Goal: Task Accomplishment & Management: Complete application form

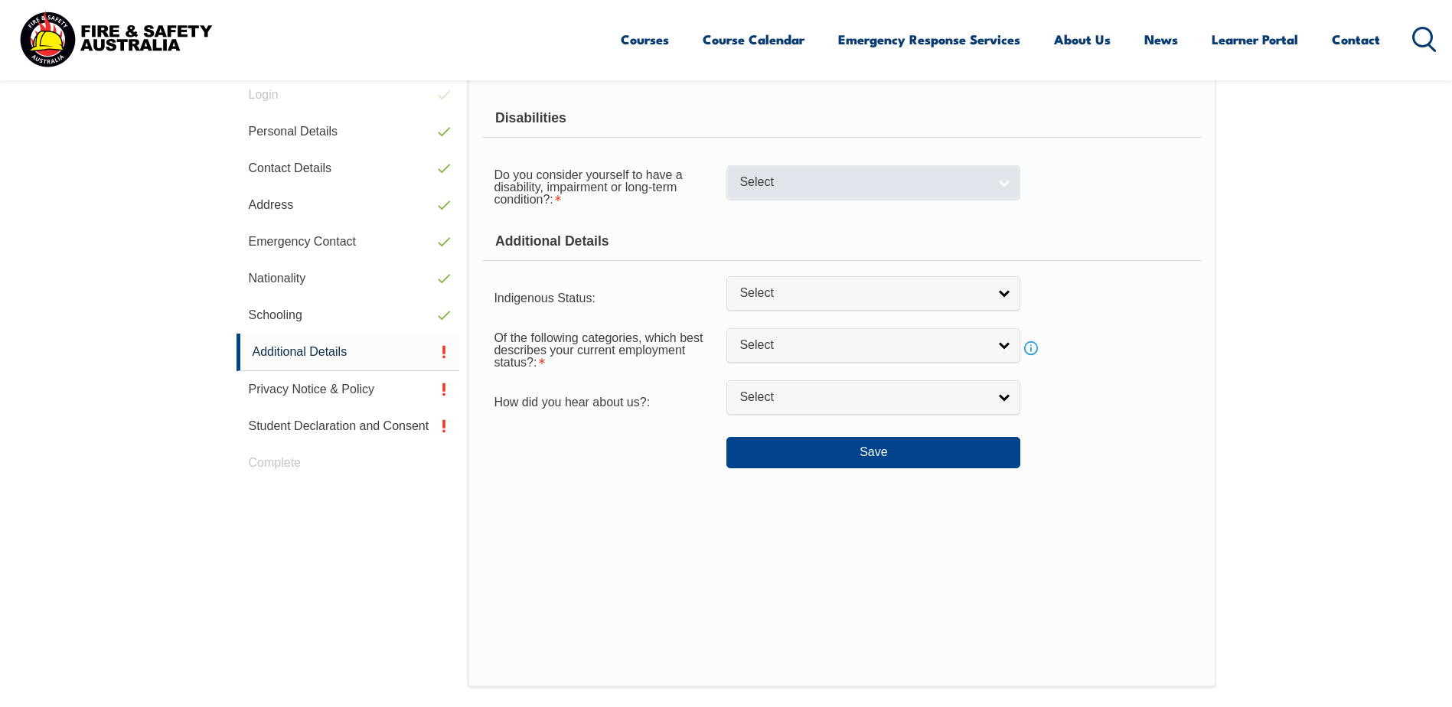
click at [807, 174] on link "Select" at bounding box center [873, 182] width 294 height 34
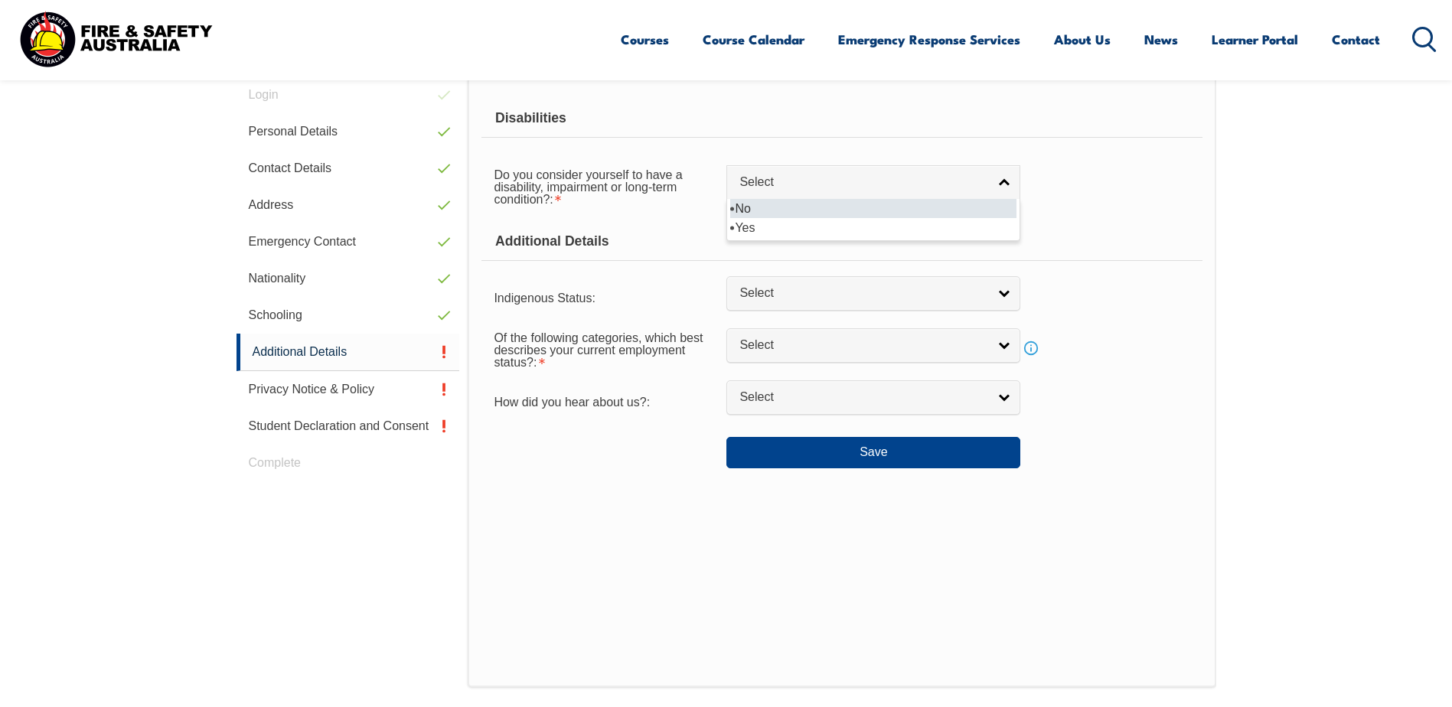
click at [806, 213] on li "No" at bounding box center [873, 208] width 286 height 19
select select "false"
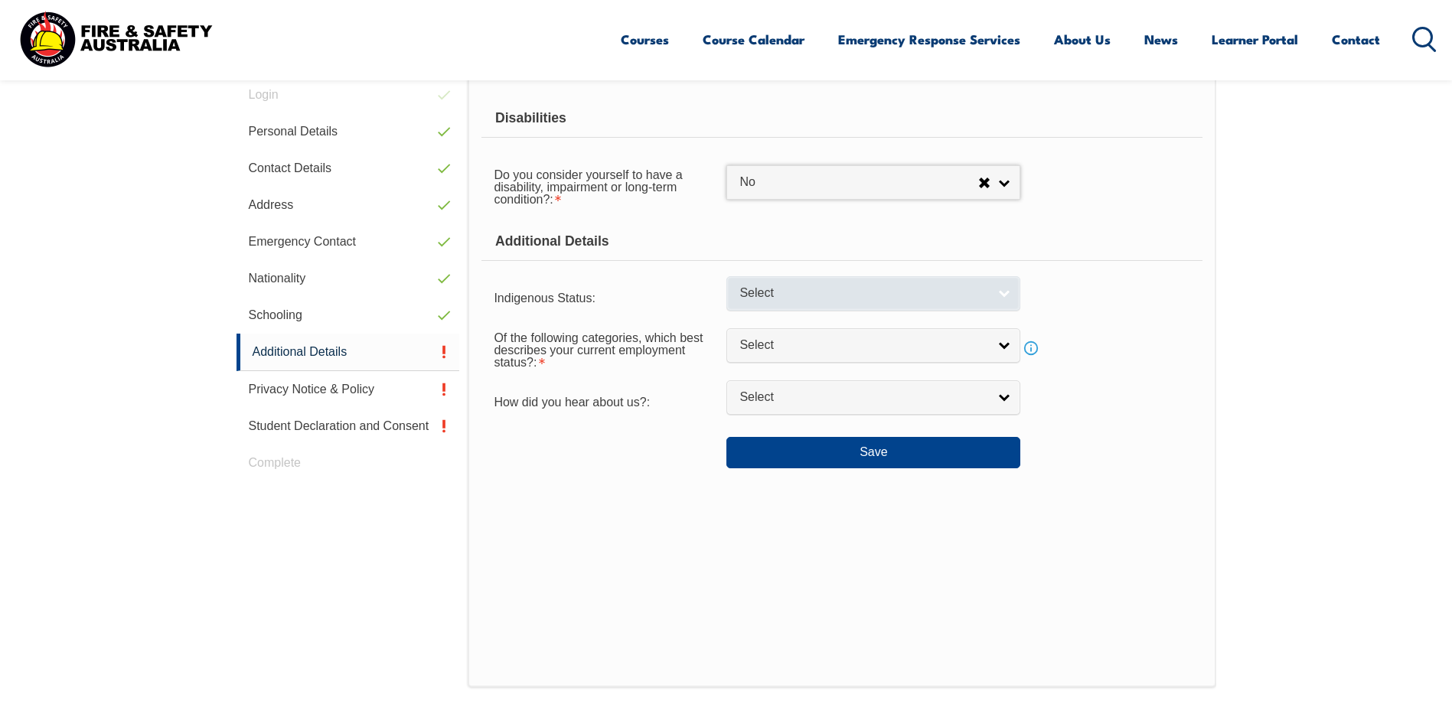
click at [781, 292] on span "Select" at bounding box center [863, 293] width 248 height 16
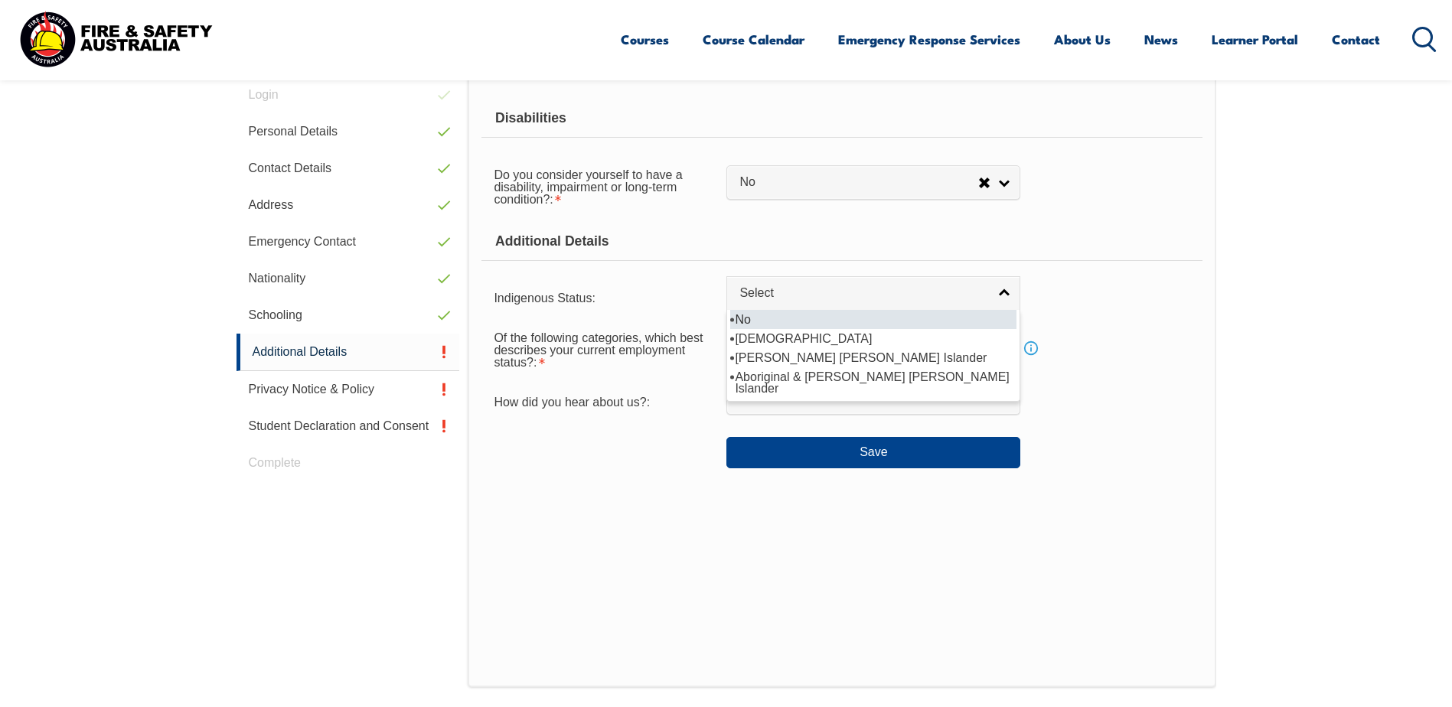
click at [795, 321] on li "No" at bounding box center [873, 319] width 286 height 19
select select "4"
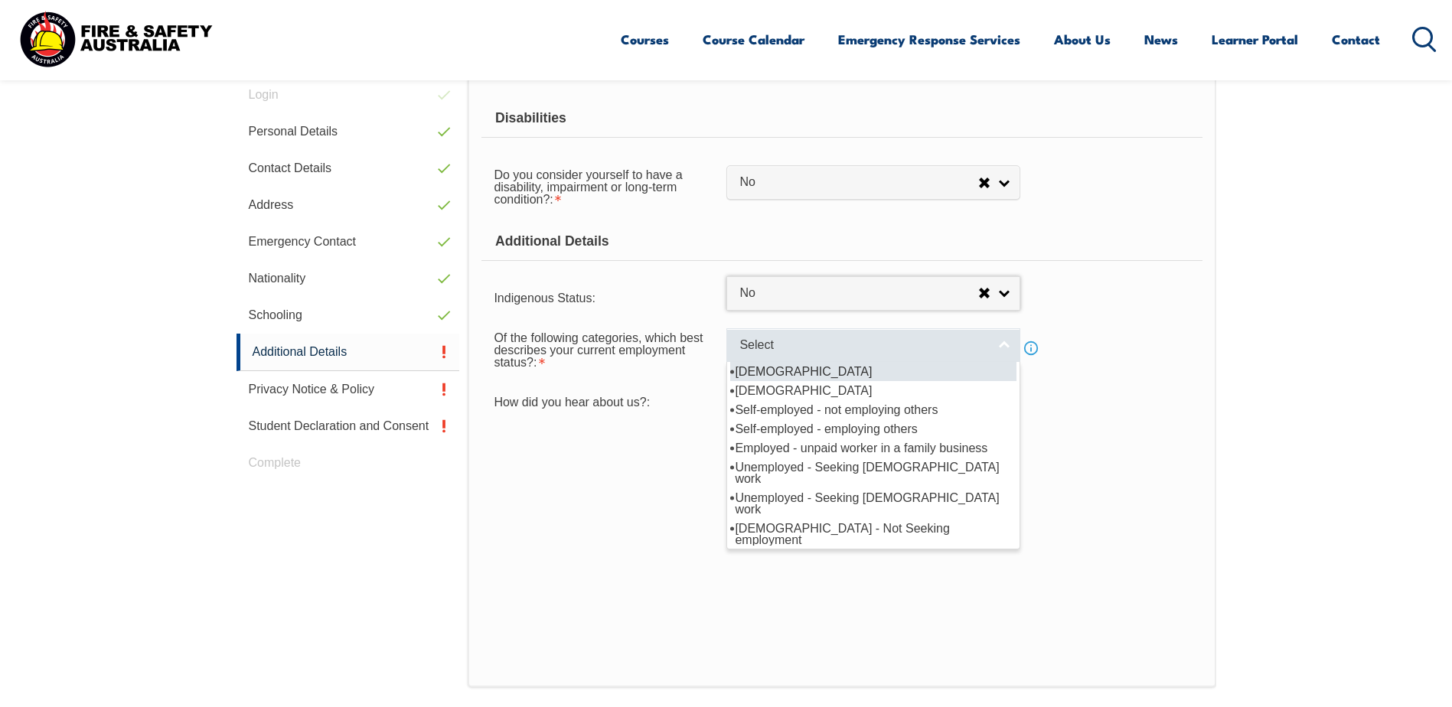
click at [801, 341] on span "Select" at bounding box center [863, 346] width 248 height 16
click at [838, 376] on li "Full-time employee" at bounding box center [873, 371] width 286 height 19
select select "1"
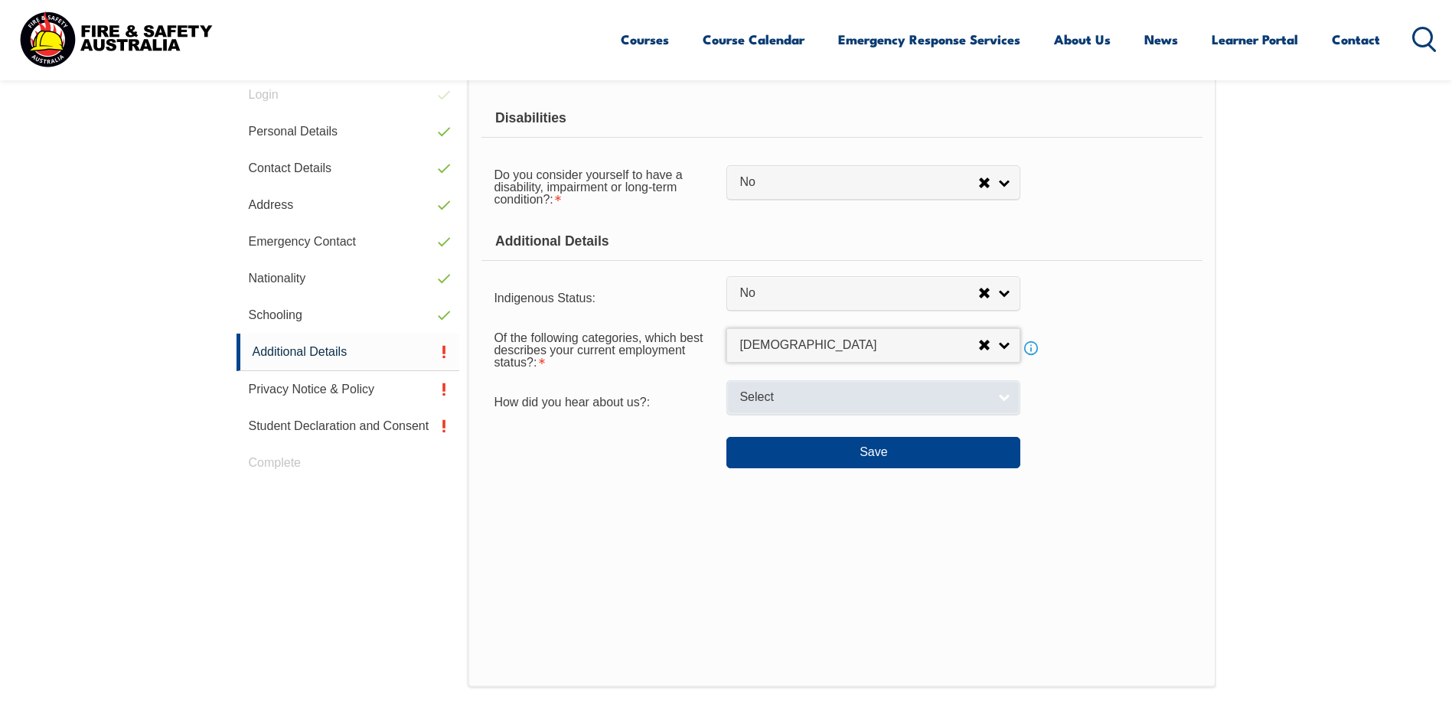
click at [814, 396] on span "Select" at bounding box center [863, 398] width 248 height 16
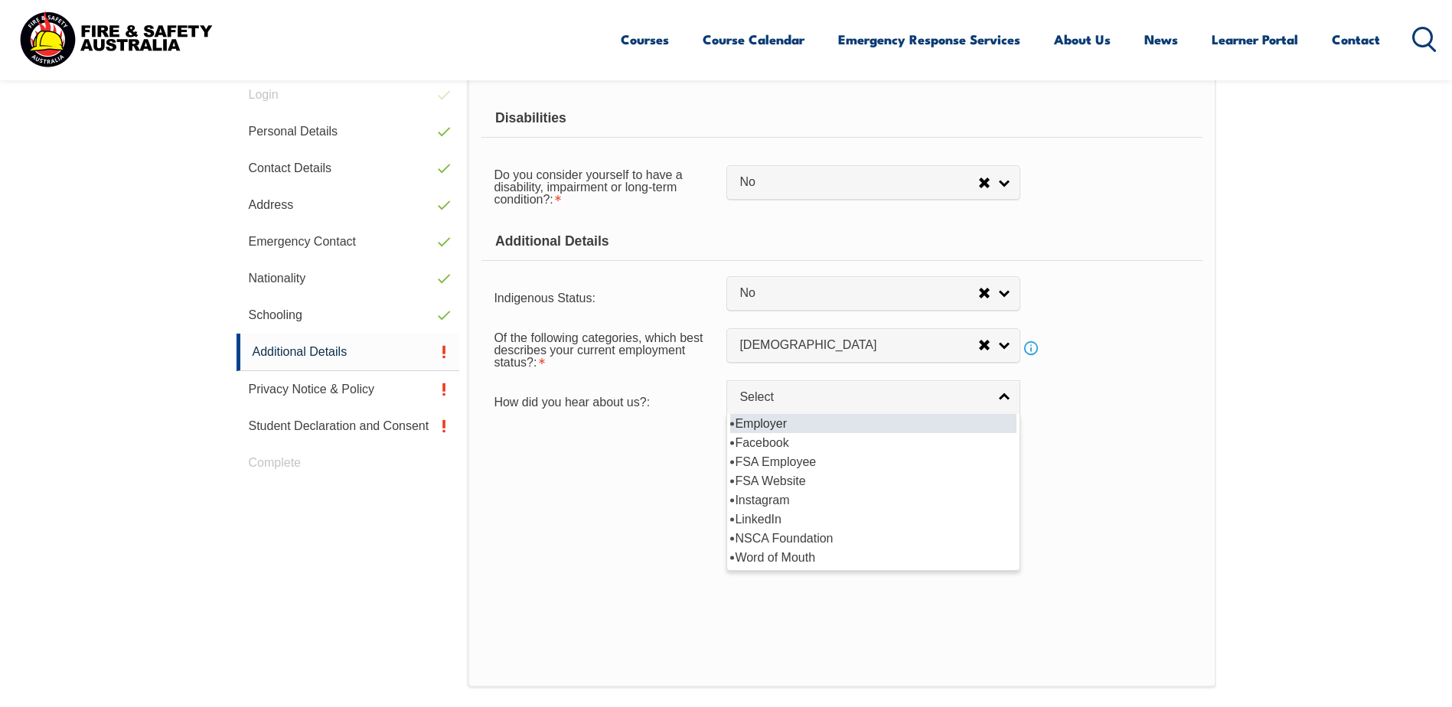
click at [830, 420] on li "Employer" at bounding box center [873, 423] width 286 height 19
select select "8019"
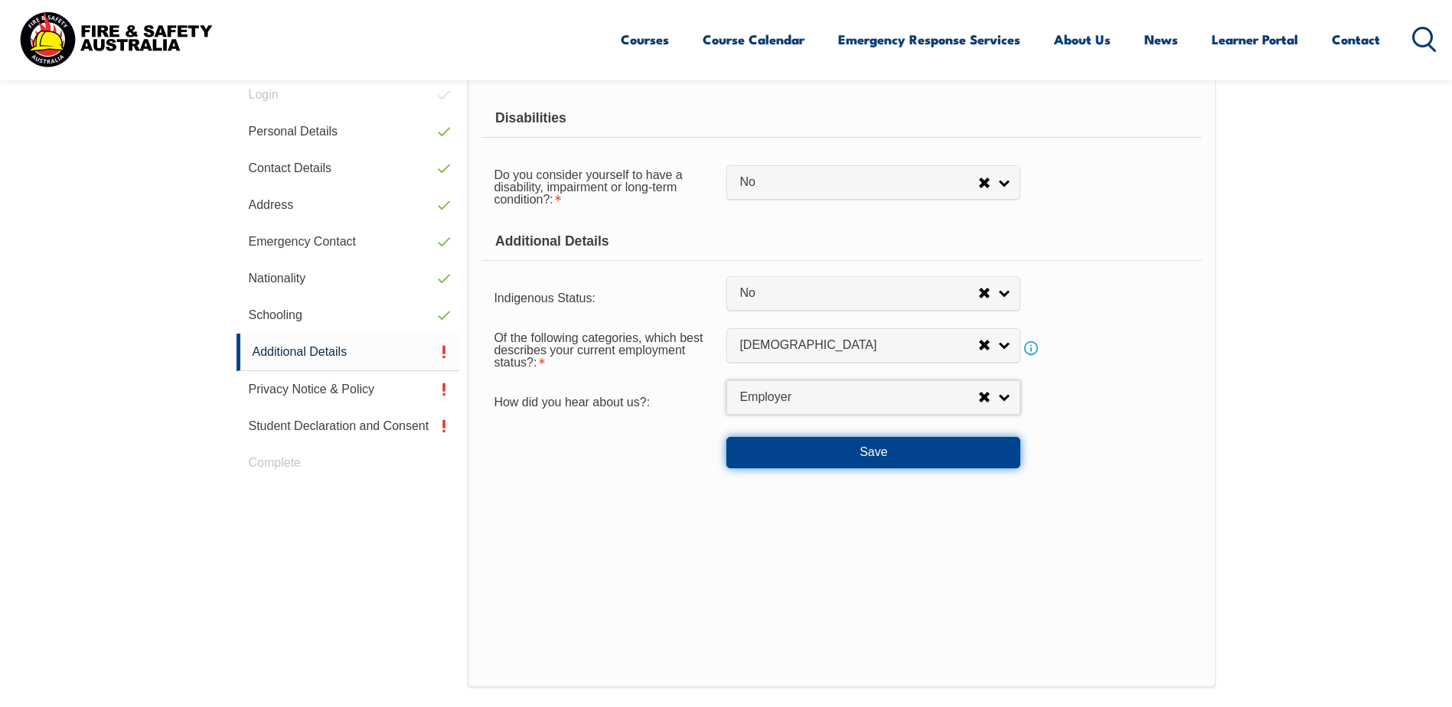
click at [823, 447] on button "Save" at bounding box center [873, 452] width 294 height 31
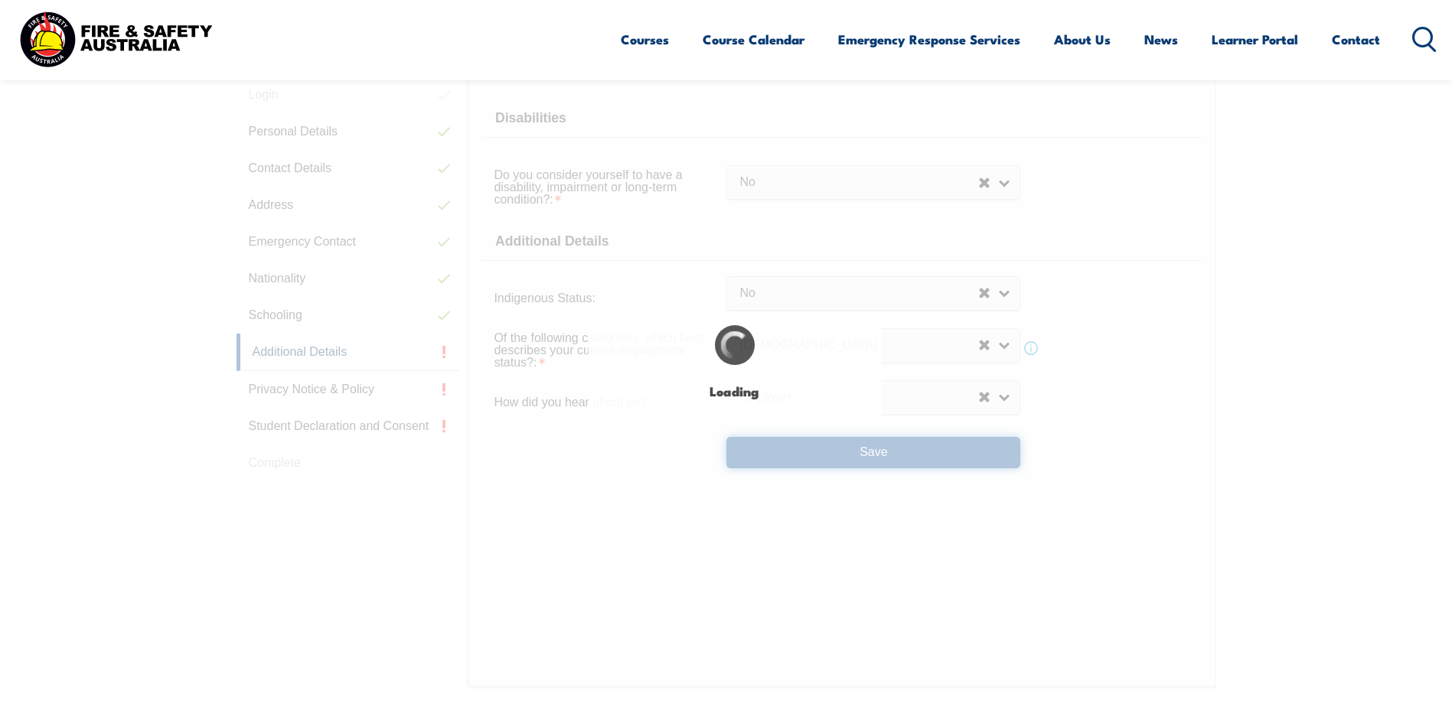
select select "false"
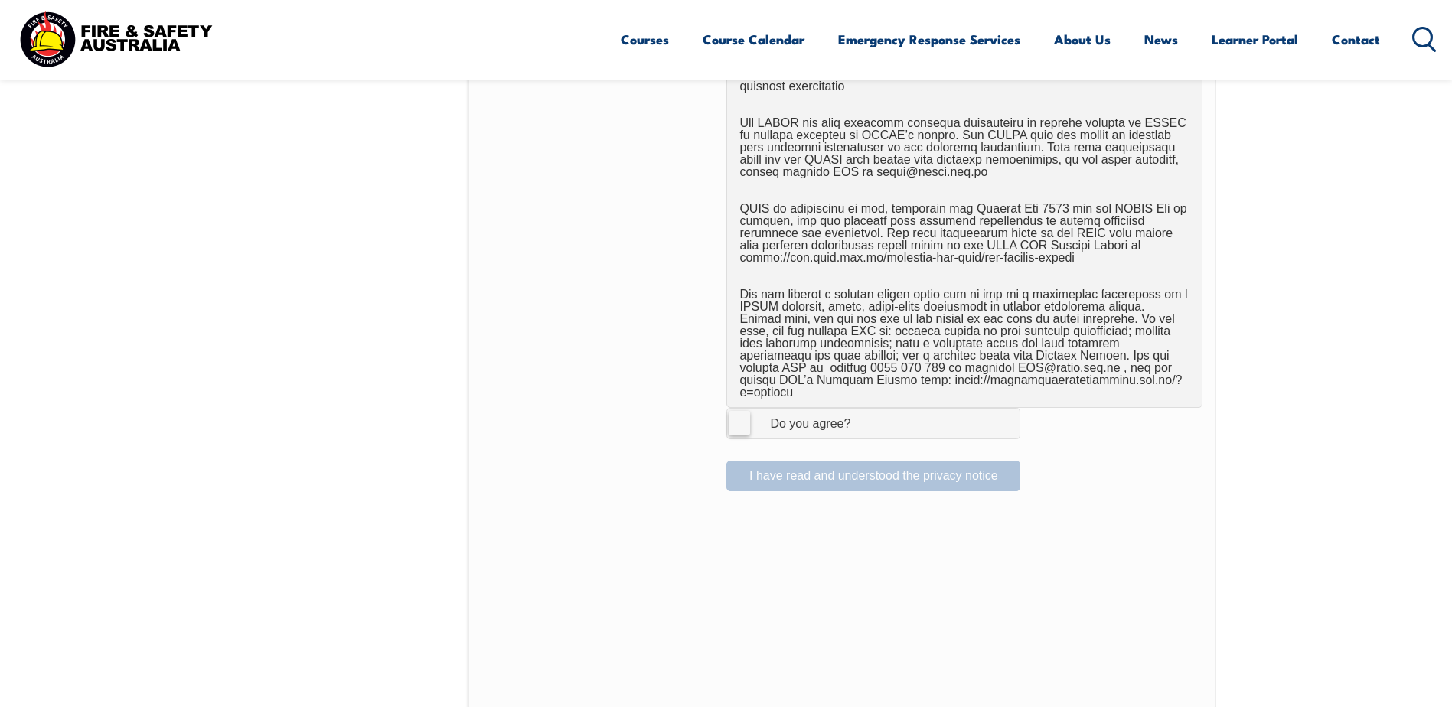
scroll to position [1045, 0]
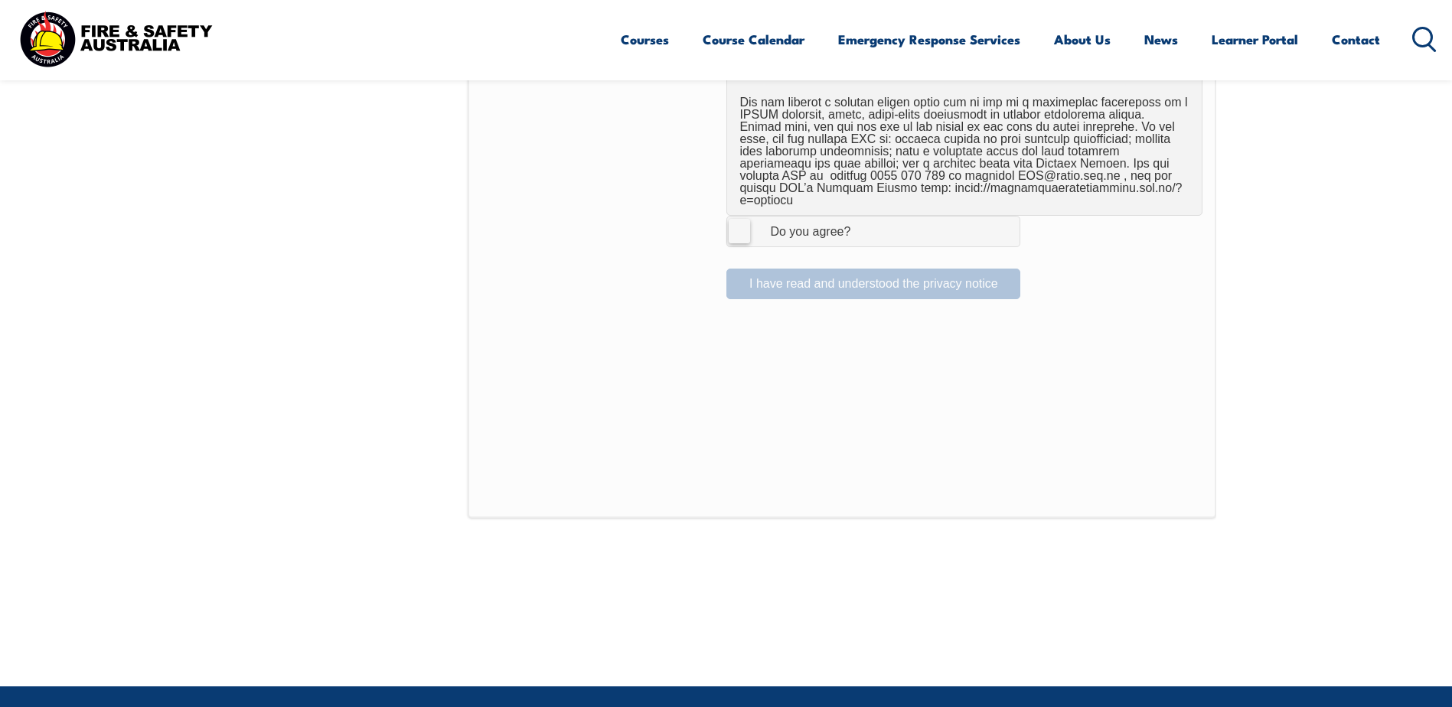
click at [743, 220] on label "I Agree Do you agree?" at bounding box center [873, 231] width 294 height 31
click at [863, 220] on input "I Agree Do you agree?" at bounding box center [876, 231] width 26 height 29
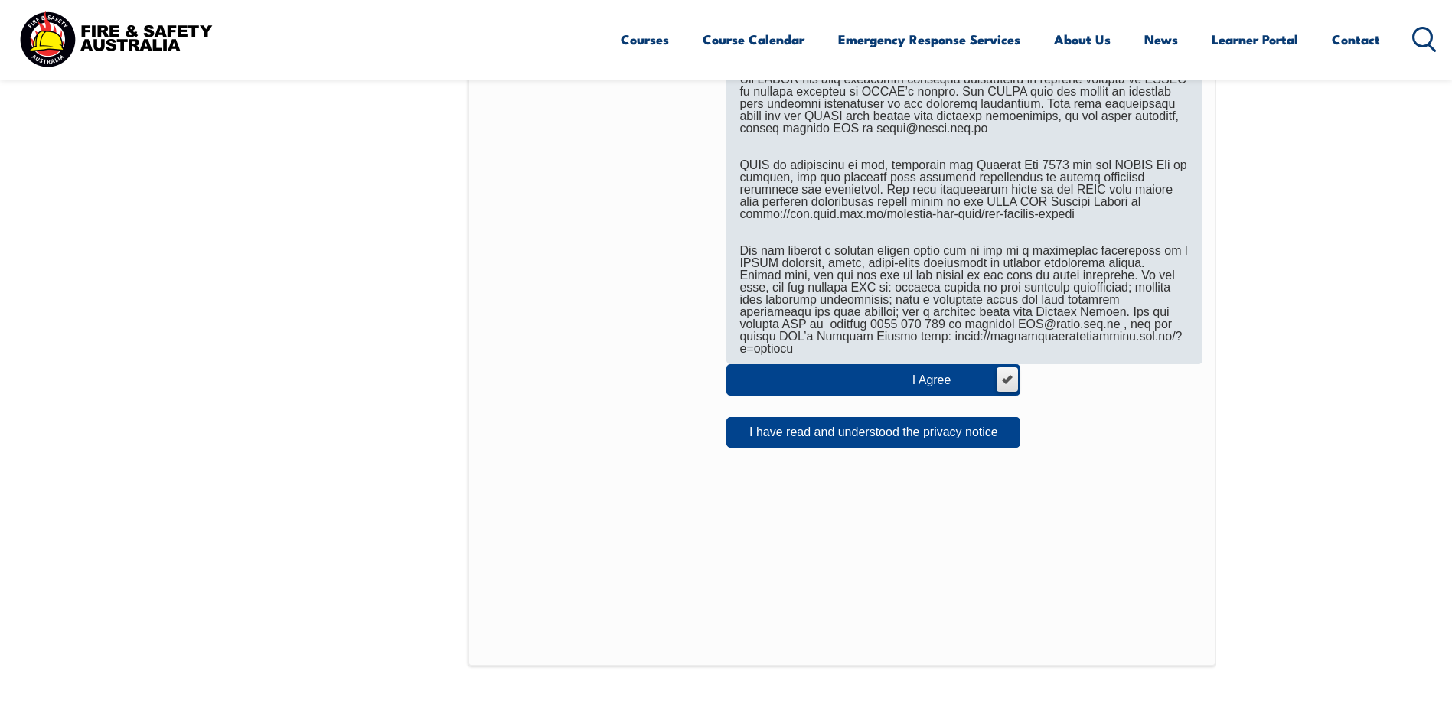
scroll to position [815, 0]
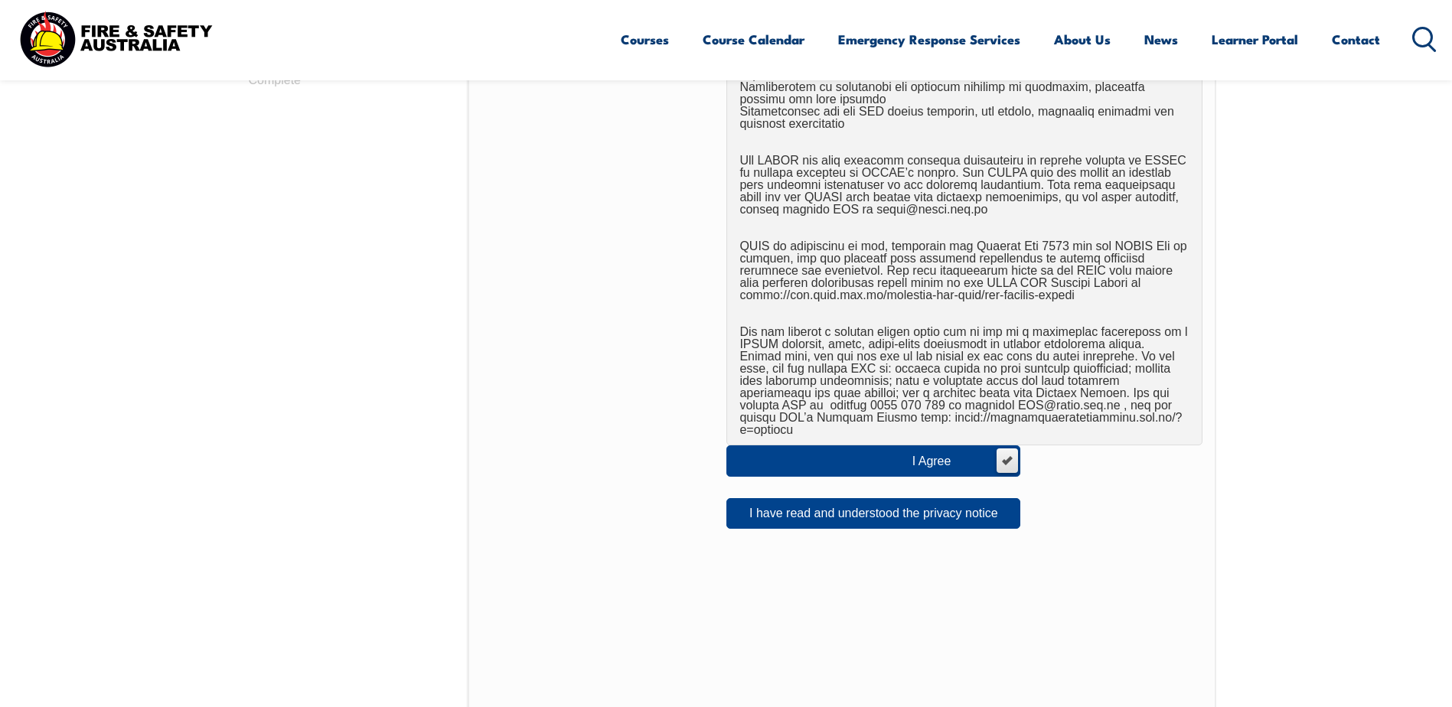
click at [866, 521] on div "I Agree Do you agree? I have read and understood the privacy notice" at bounding box center [842, 221] width 748 height 1054
click at [881, 512] on button "I have read and understood the privacy notice" at bounding box center [873, 513] width 294 height 31
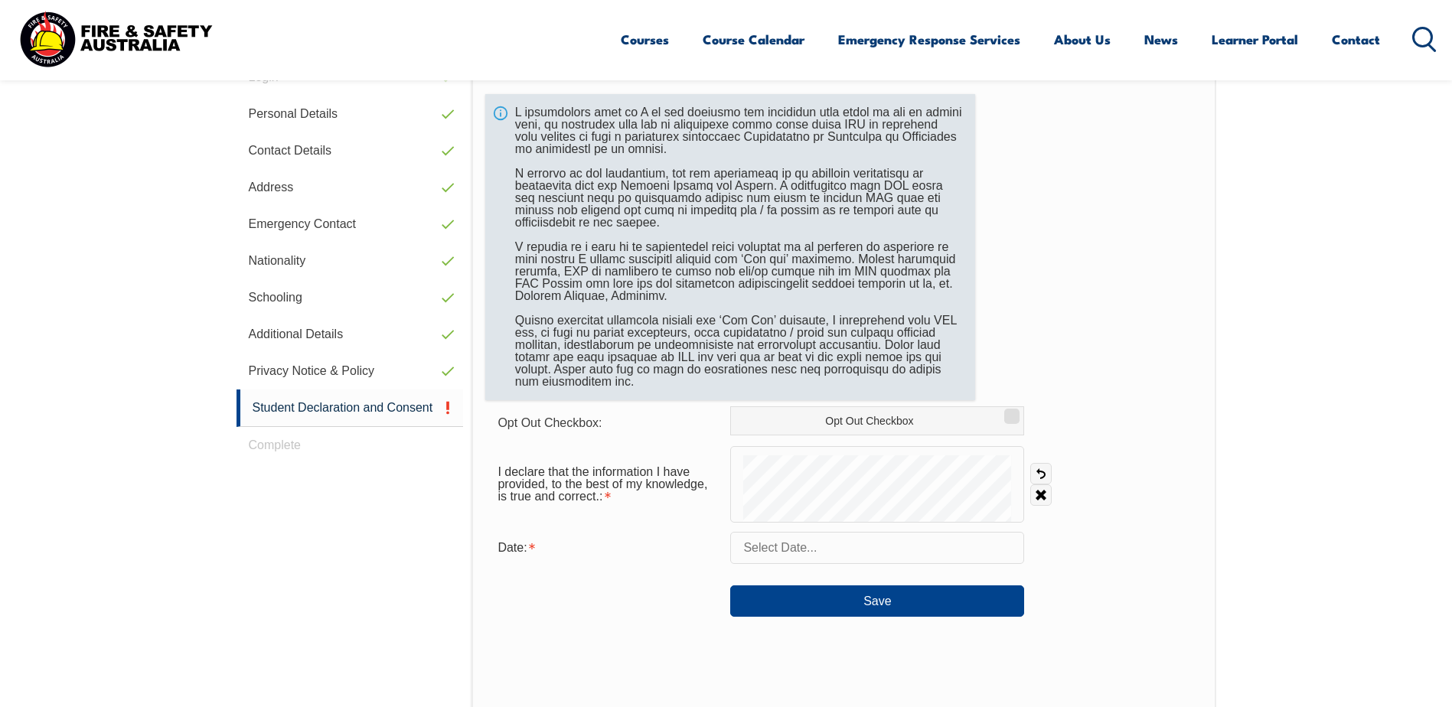
scroll to position [432, 0]
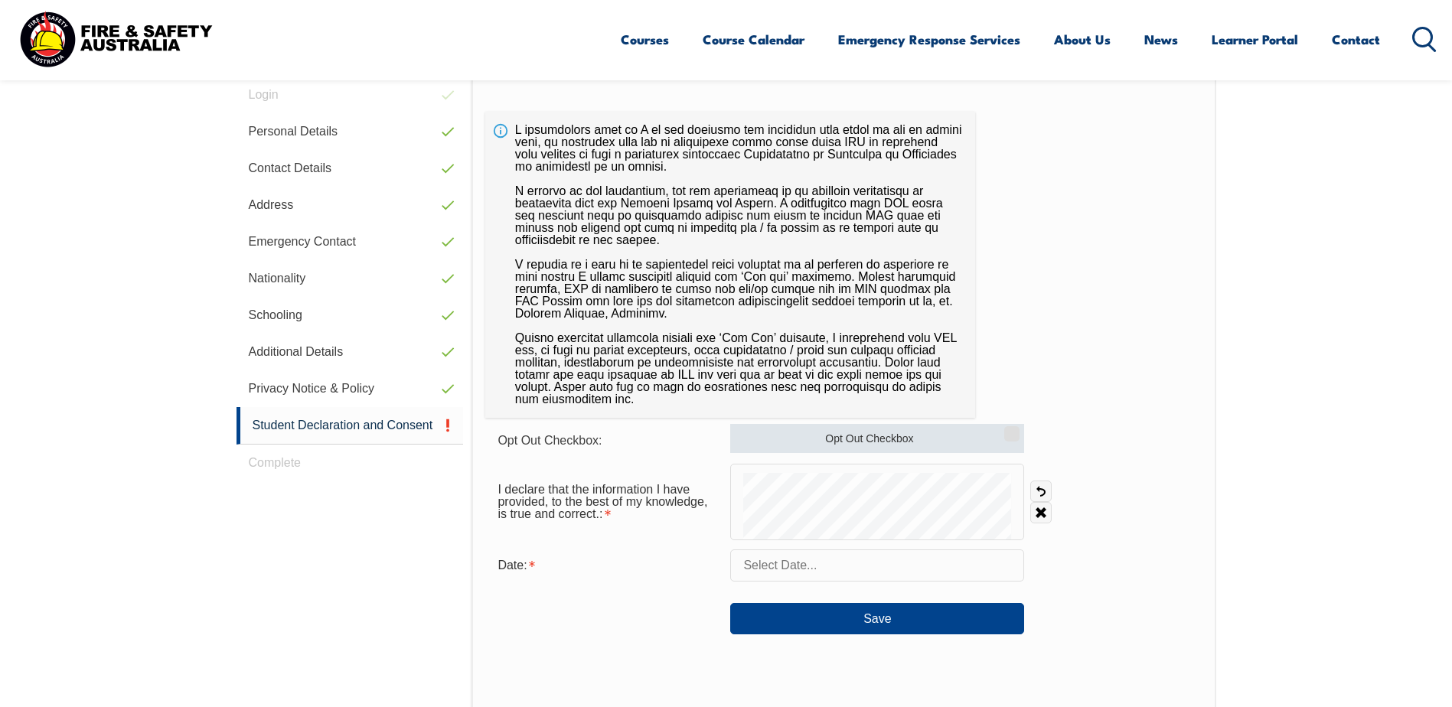
click at [942, 442] on label "Opt Out Checkbox" at bounding box center [877, 438] width 294 height 29
click at [1005, 429] on input "Opt Out Checkbox" at bounding box center [1009, 429] width 9 height 2
checkbox input "true"
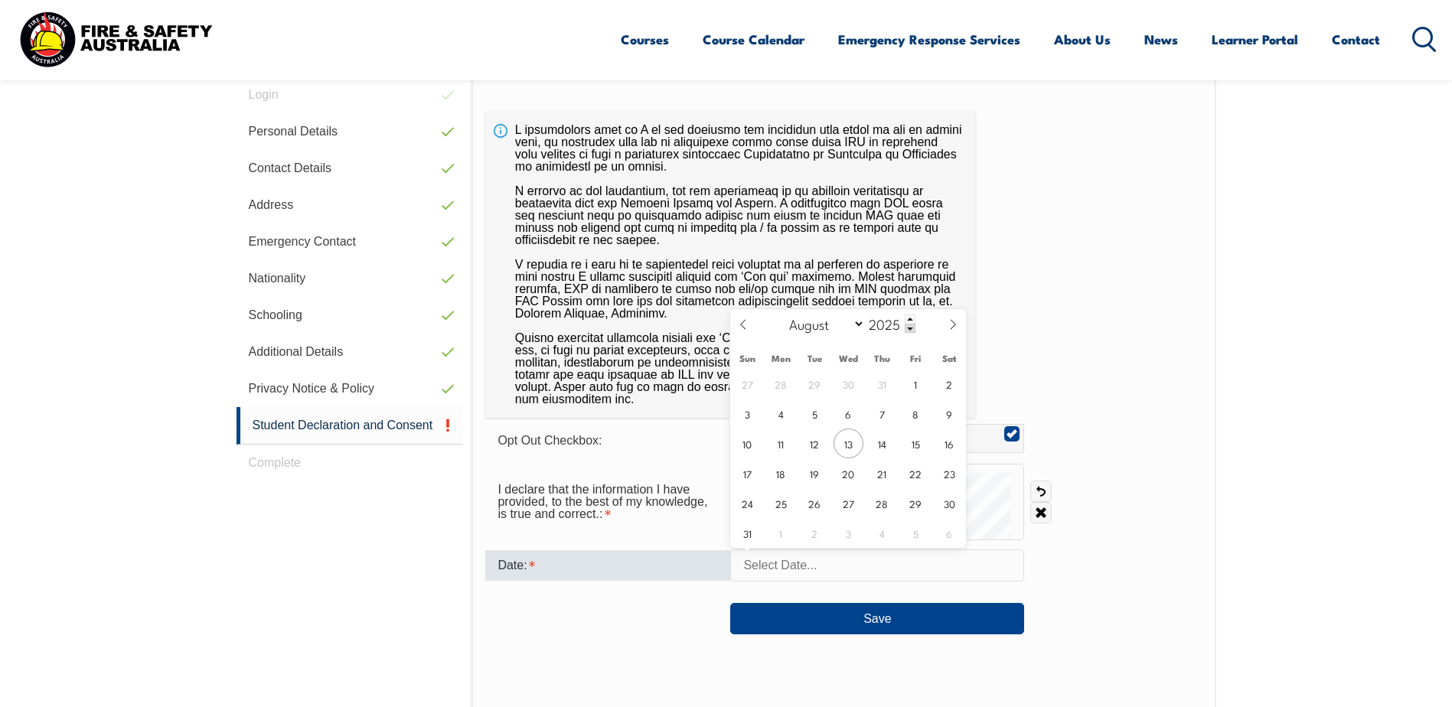
click at [835, 567] on input "text" at bounding box center [877, 566] width 294 height 32
click at [849, 446] on span "13" at bounding box center [848, 444] width 30 height 30
type input "August 13, 2025"
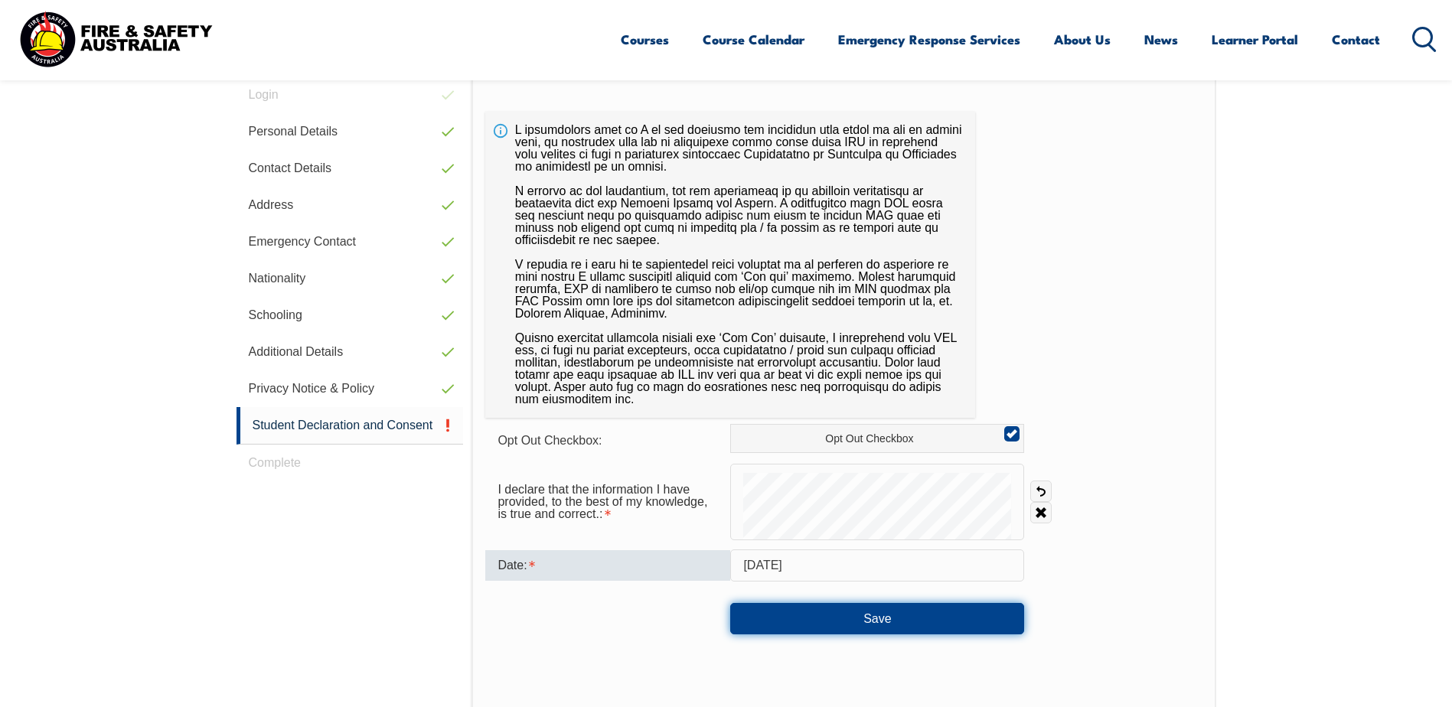
click at [843, 615] on button "Save" at bounding box center [877, 618] width 294 height 31
